Goal: Transaction & Acquisition: Subscribe to service/newsletter

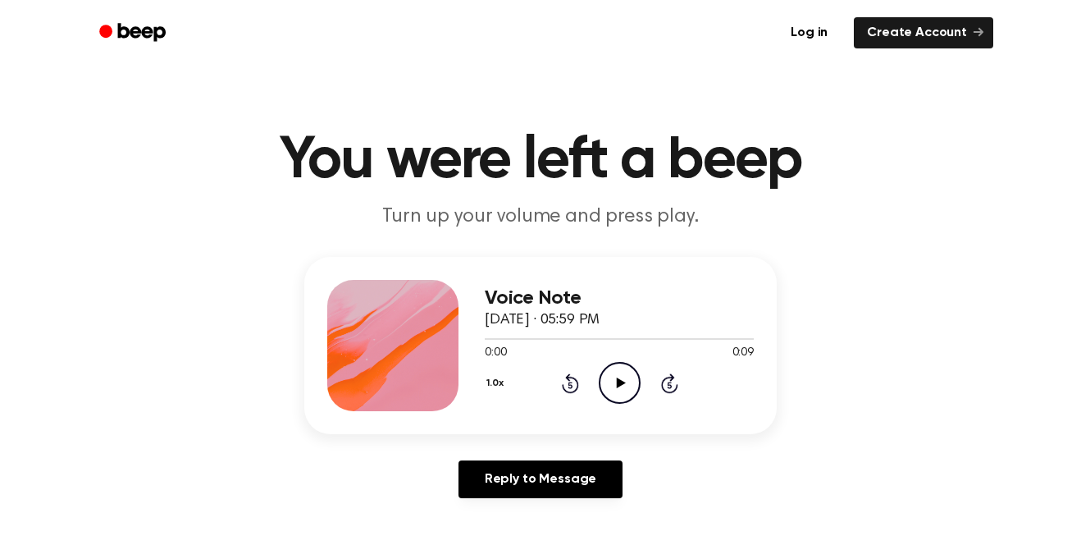
click at [607, 381] on icon "Play Audio" at bounding box center [620, 383] width 42 height 42
click at [601, 382] on icon "Play Audio" at bounding box center [620, 383] width 42 height 42
click at [621, 373] on icon "Play Audio" at bounding box center [620, 383] width 42 height 42
click at [622, 374] on icon "Play Audio" at bounding box center [620, 383] width 42 height 42
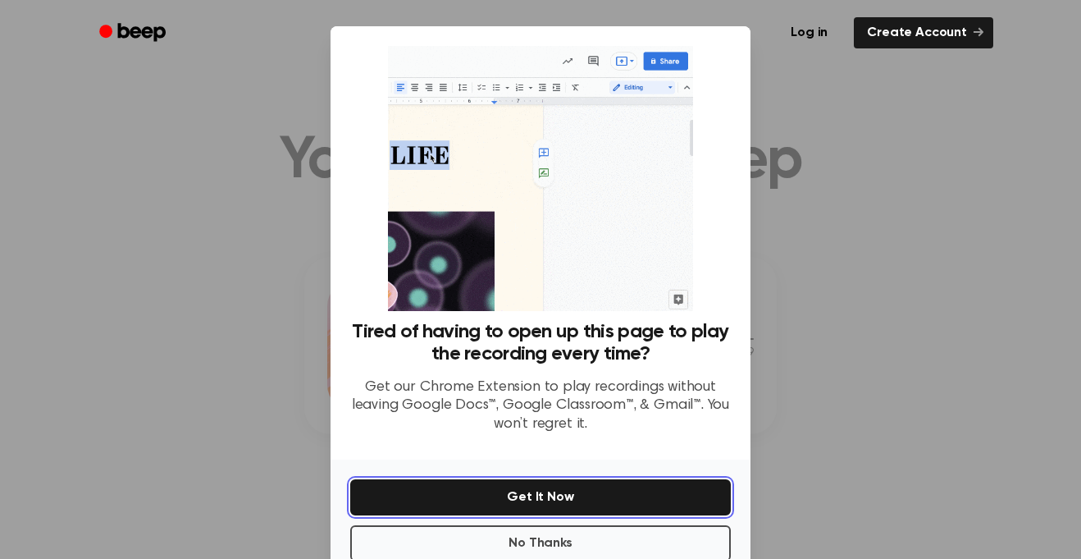
click at [567, 493] on button "Get It Now" at bounding box center [540, 497] width 381 height 36
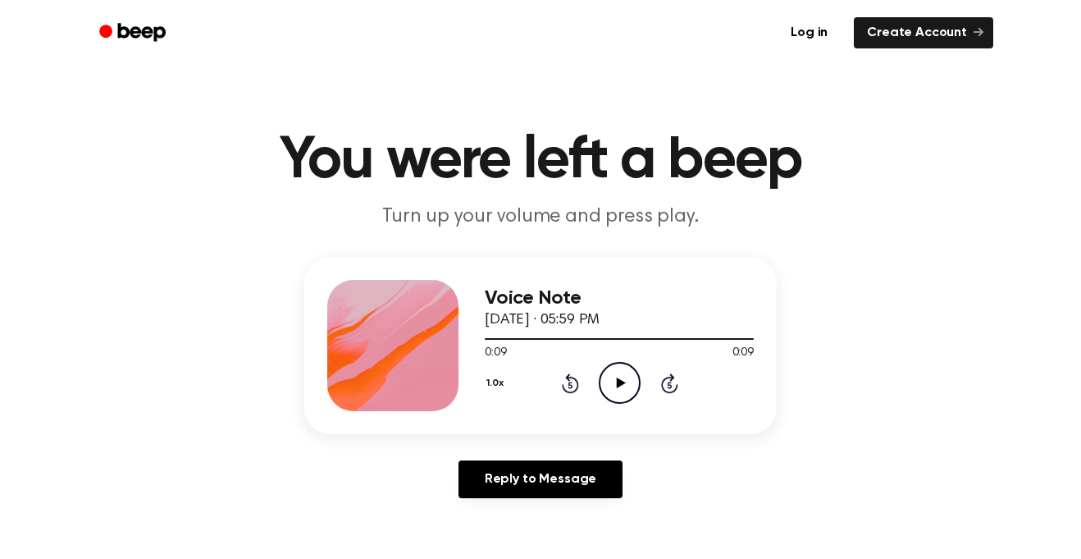
click at [618, 373] on icon "Play Audio" at bounding box center [620, 383] width 42 height 42
click at [175, 103] on main "You were left a beep Turn up your volume and press play. Voice Note September 3…" at bounding box center [540, 505] width 1081 height 1011
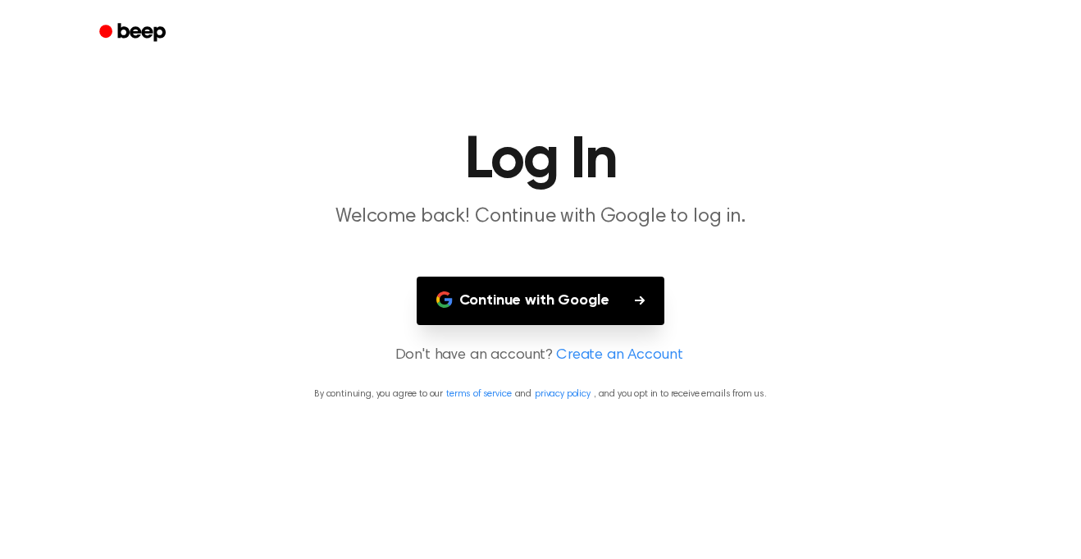
click at [566, 289] on button "Continue with Google" at bounding box center [541, 300] width 249 height 48
